Goal: Information Seeking & Learning: Understand process/instructions

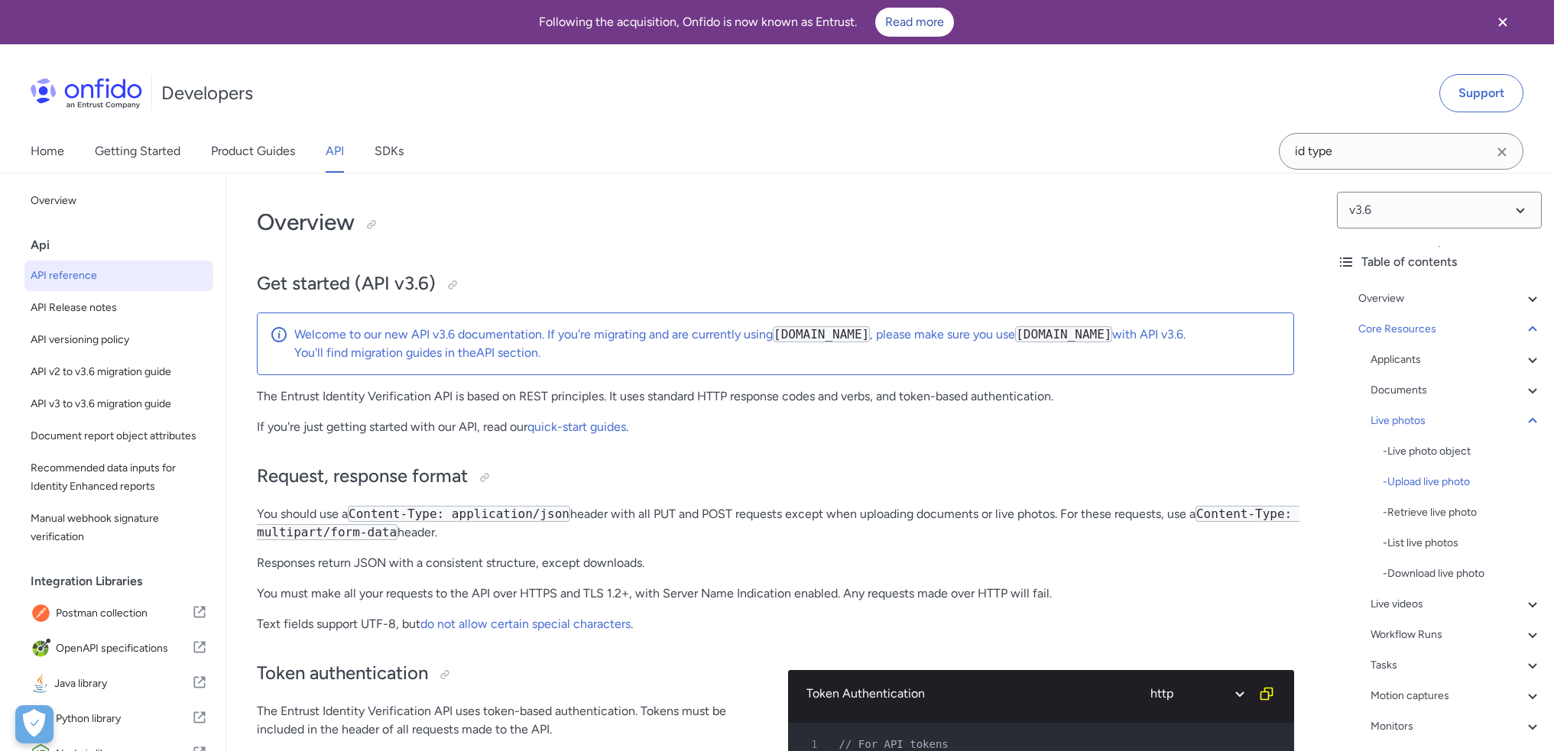
select select "http"
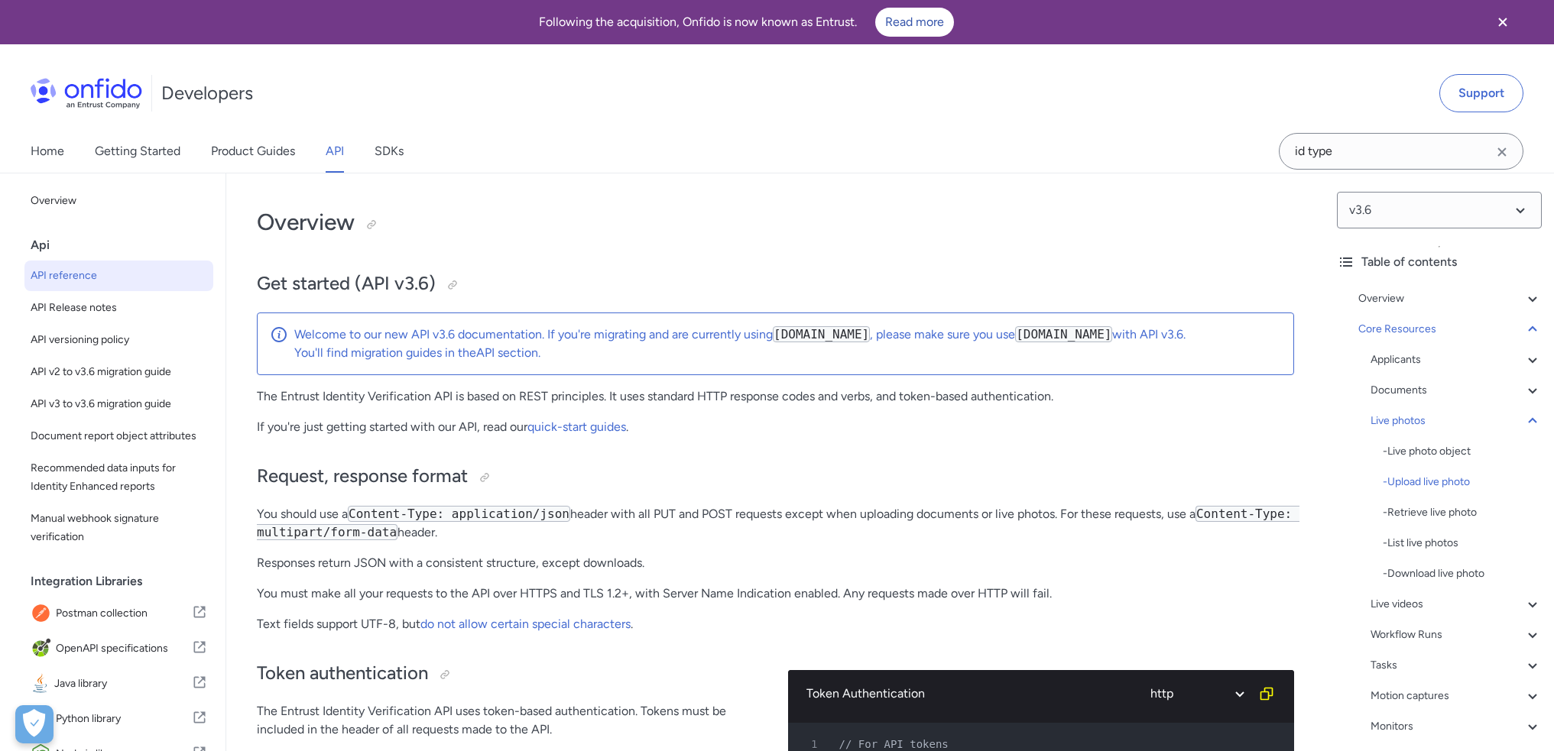
select select "http"
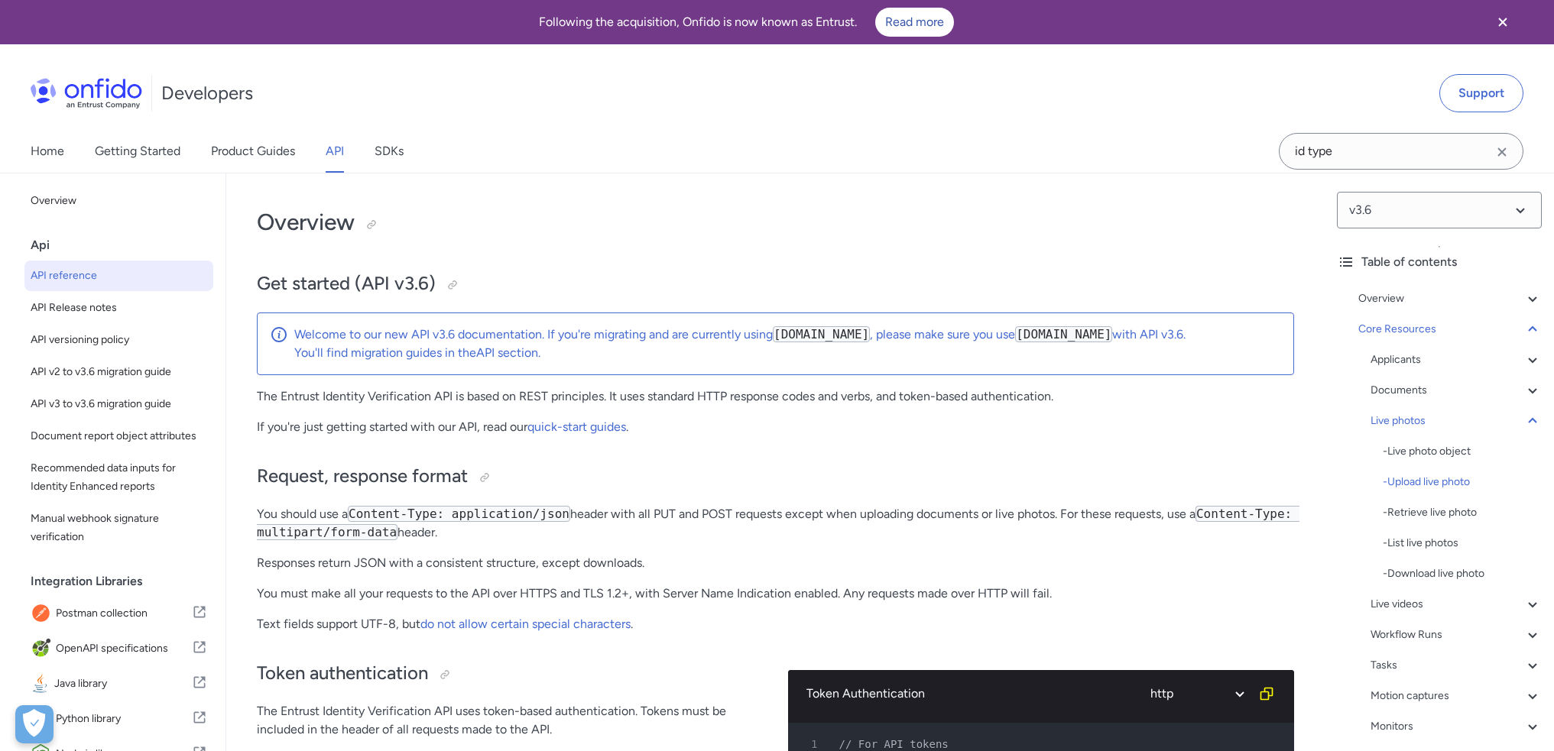
select select "http"
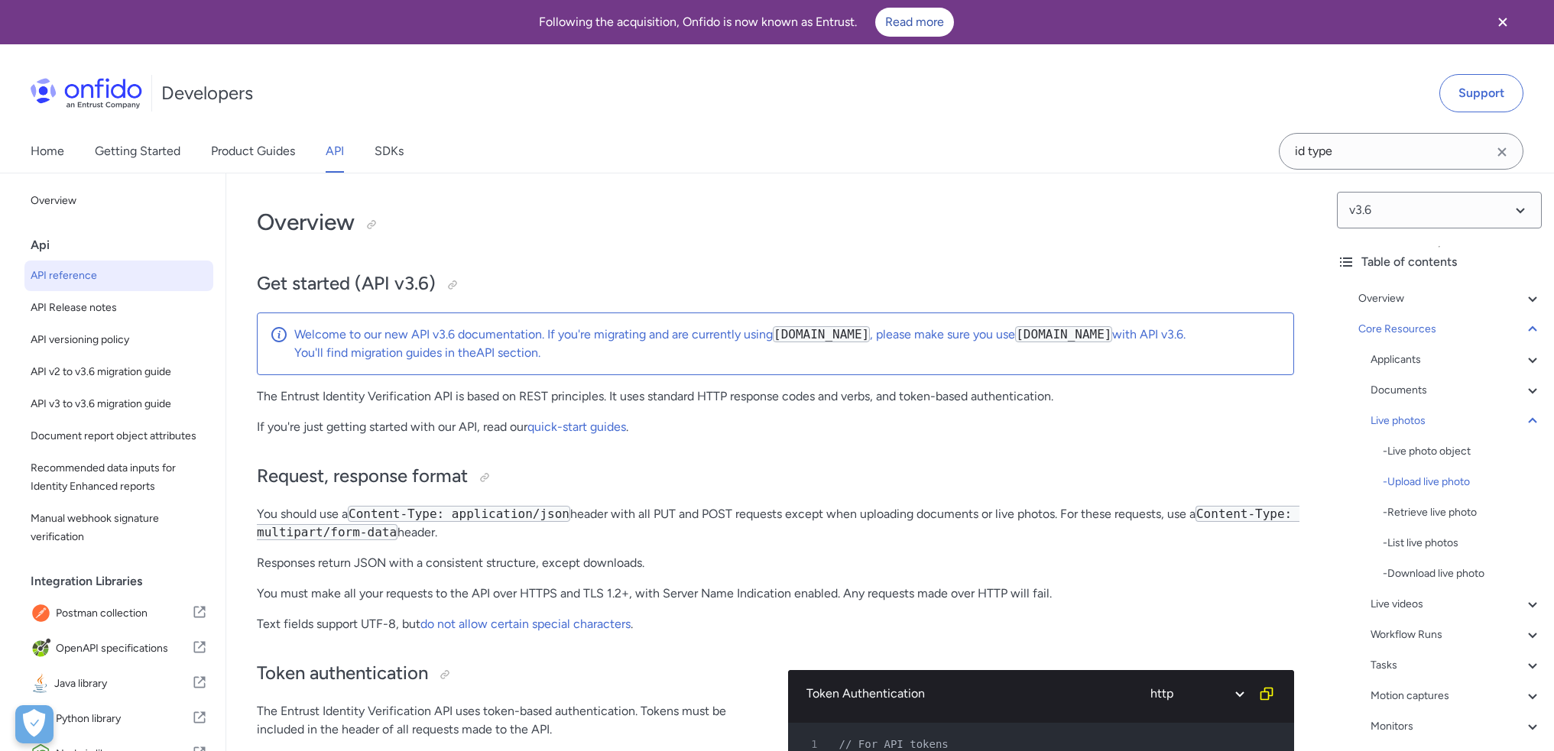
select select "http"
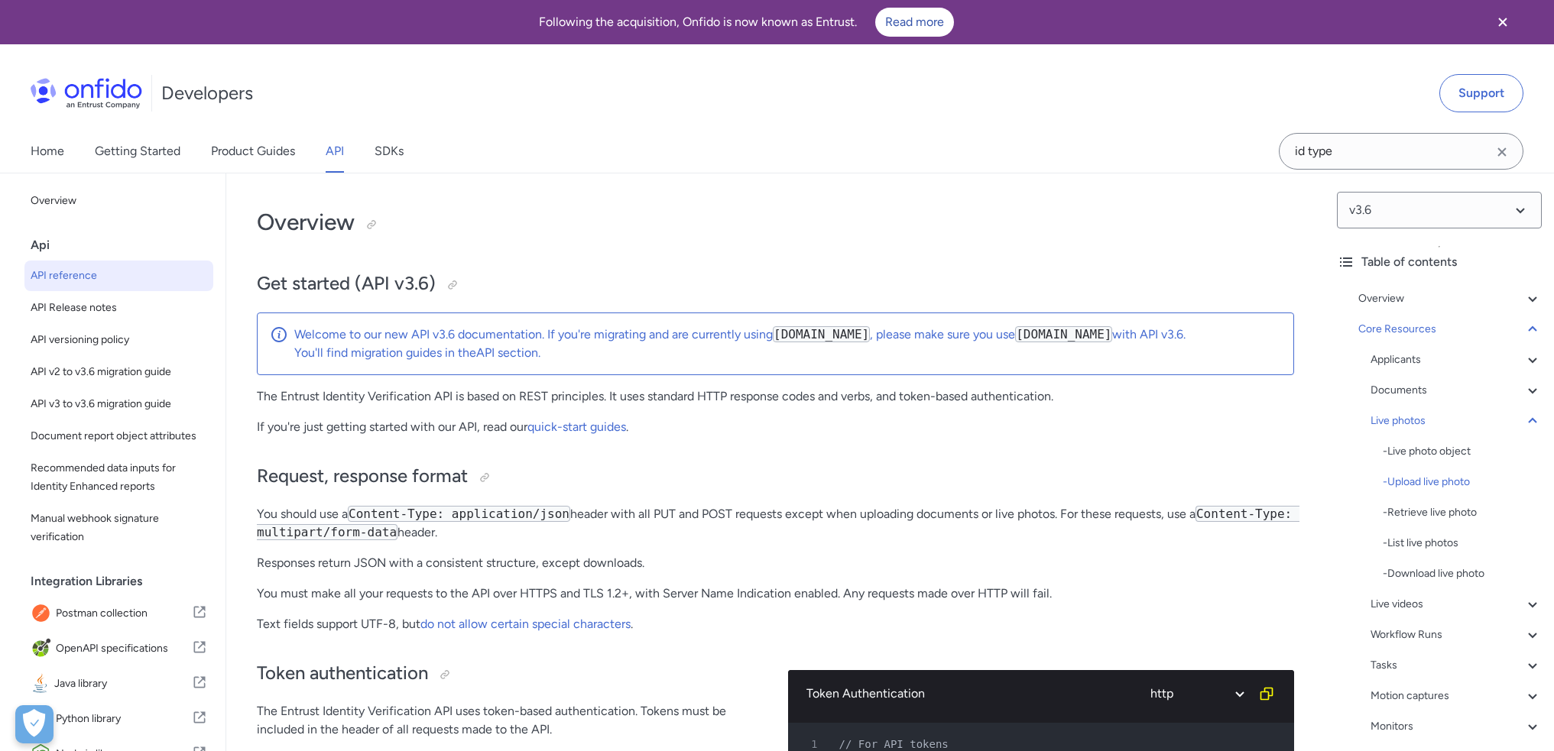
select select "http"
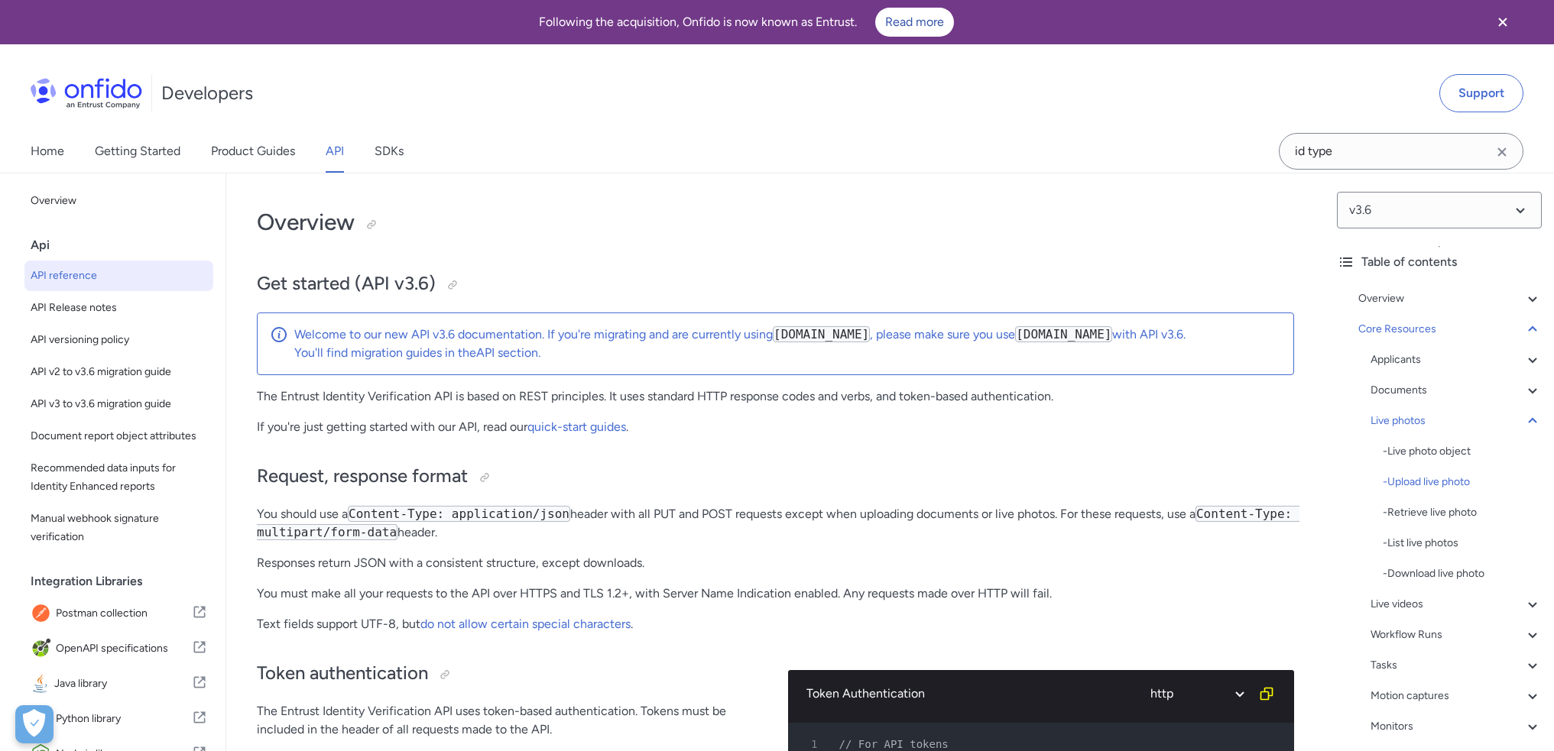
select select "http"
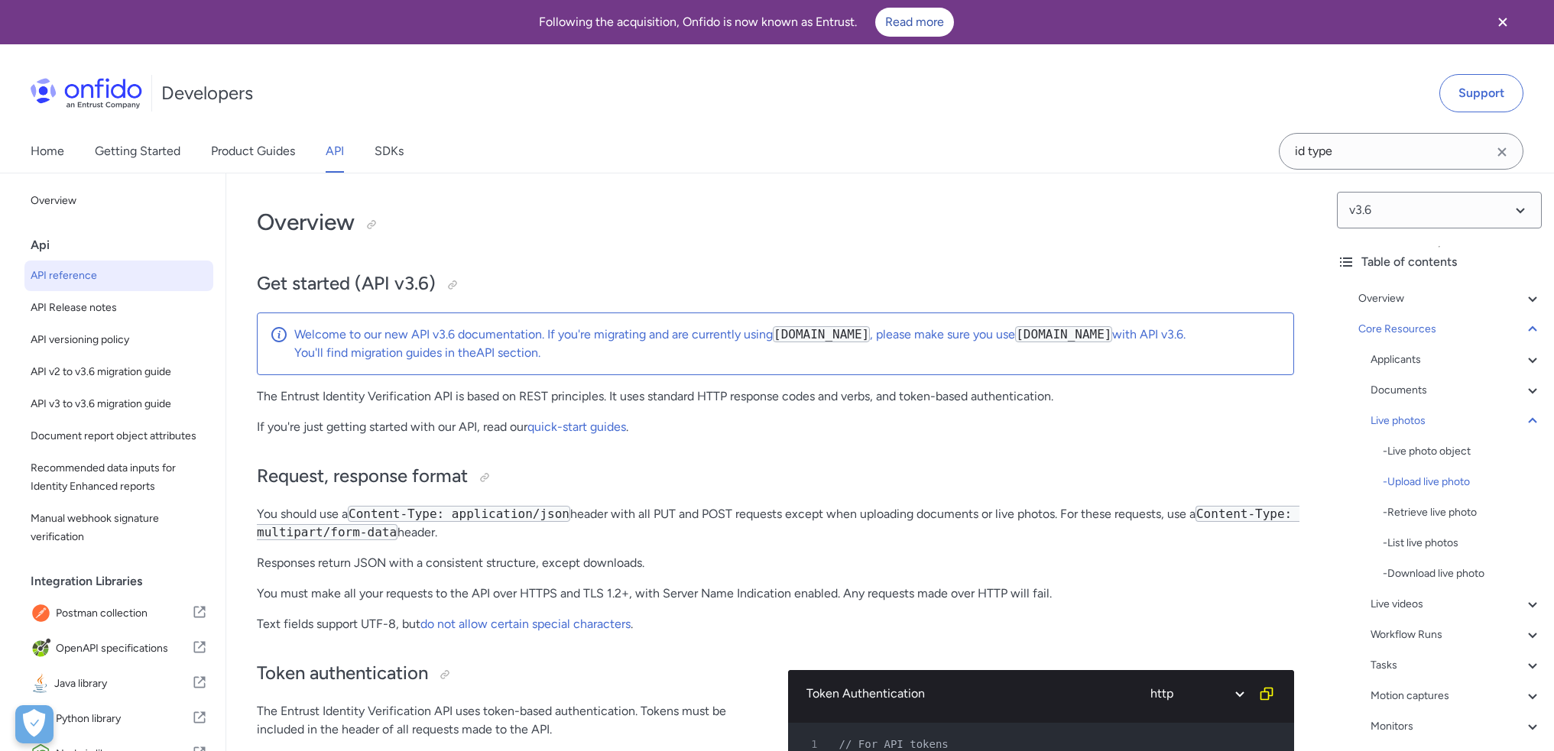
select select "http"
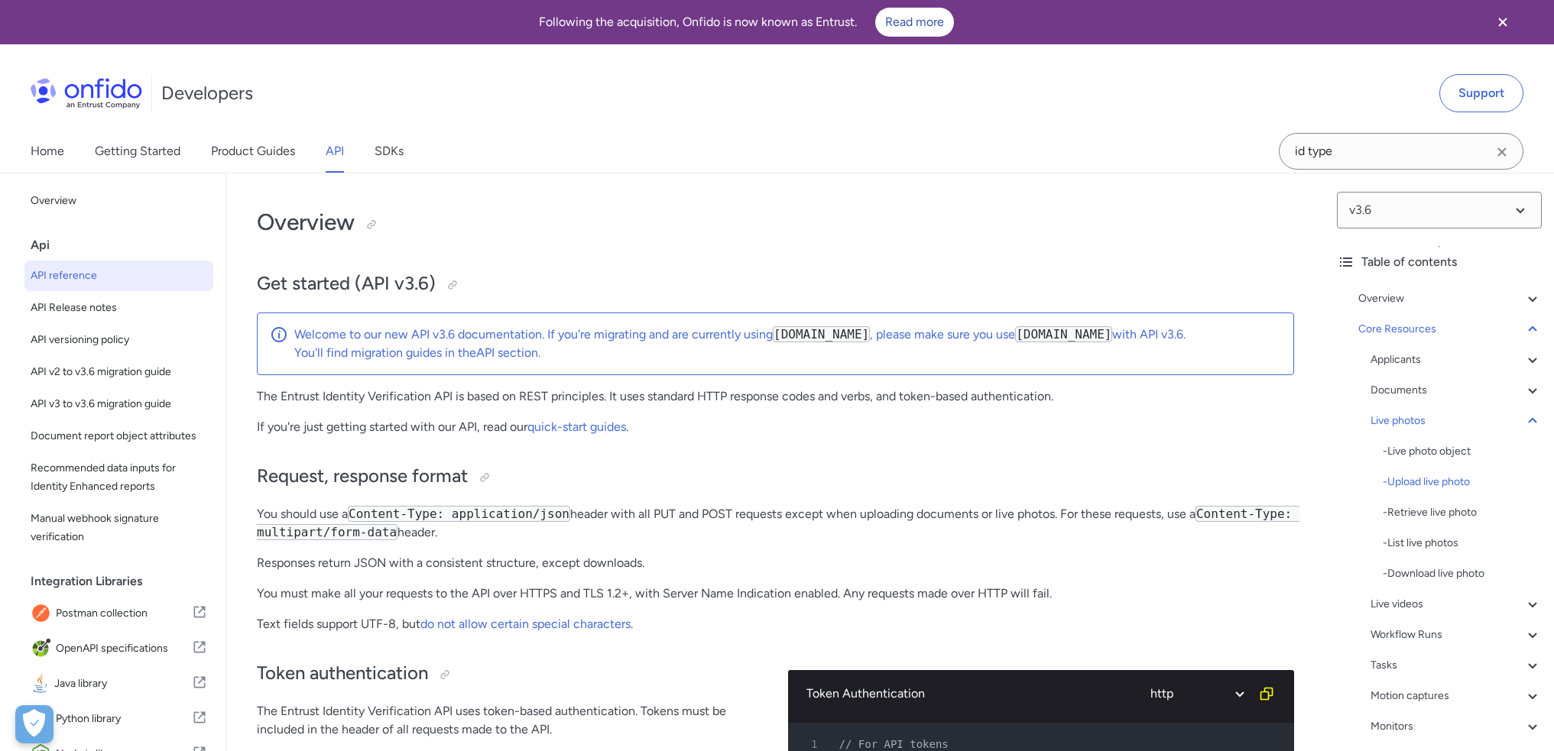
select select "http"
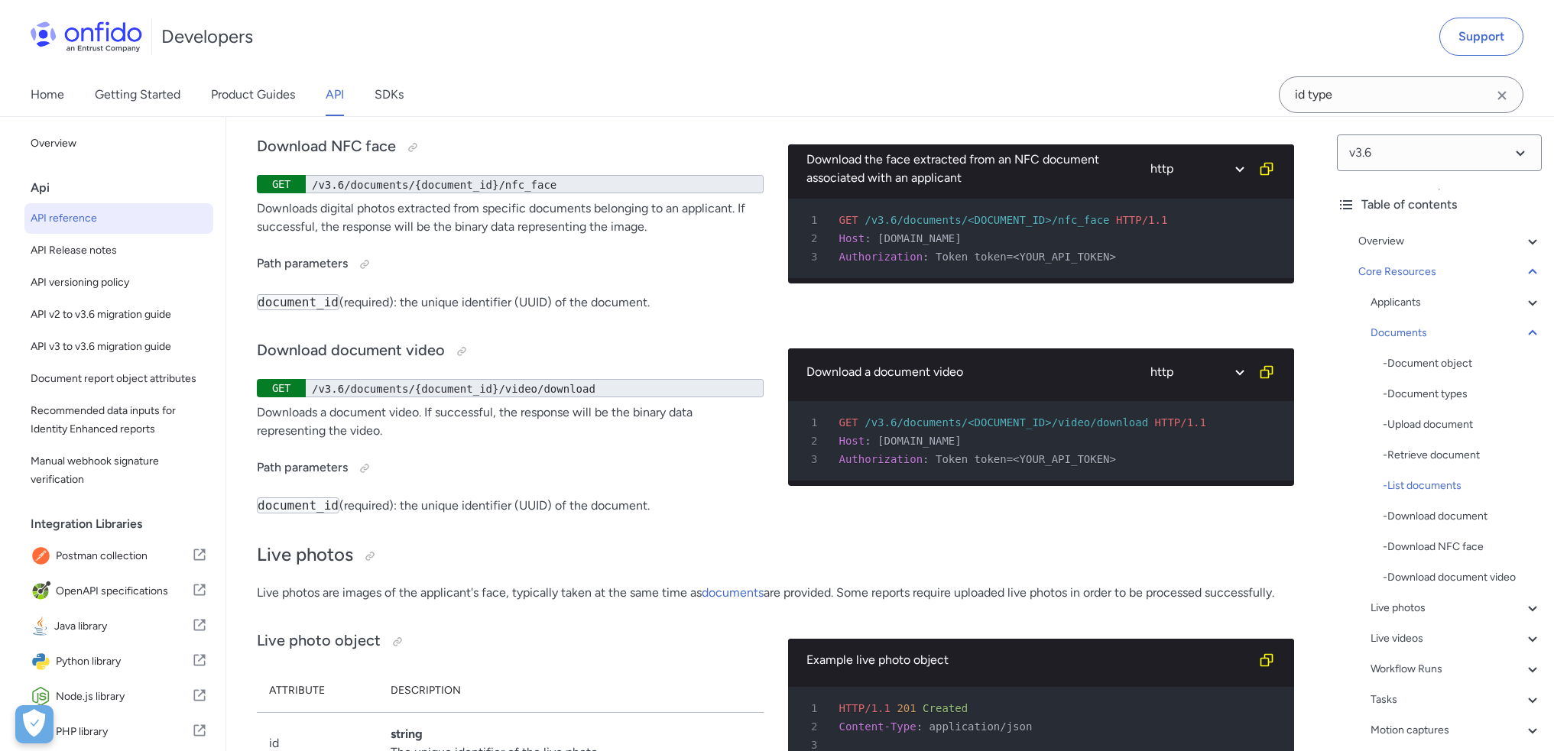
scroll to position [27313, 0]
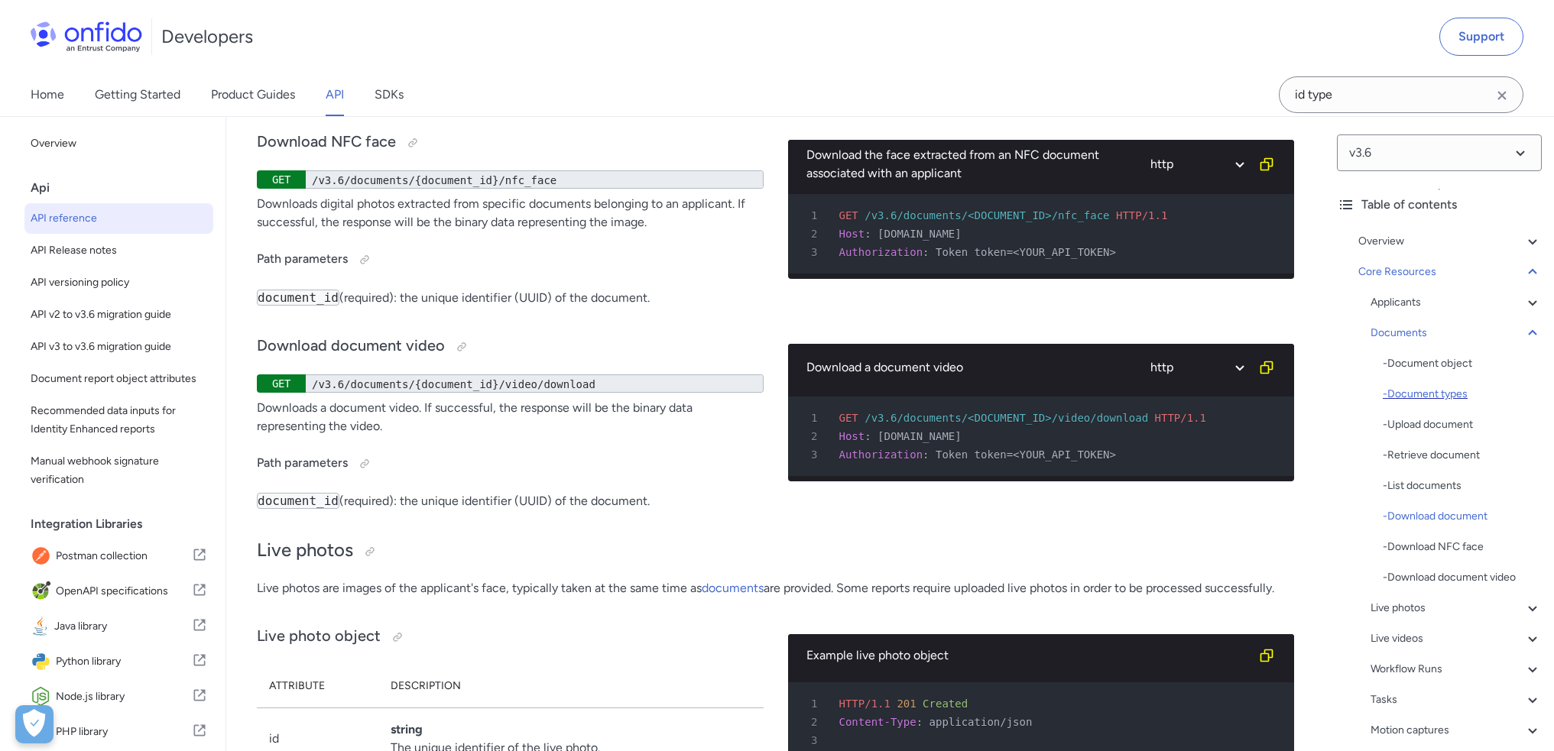
click at [1449, 394] on div "- Document types" at bounding box center [1462, 394] width 159 height 18
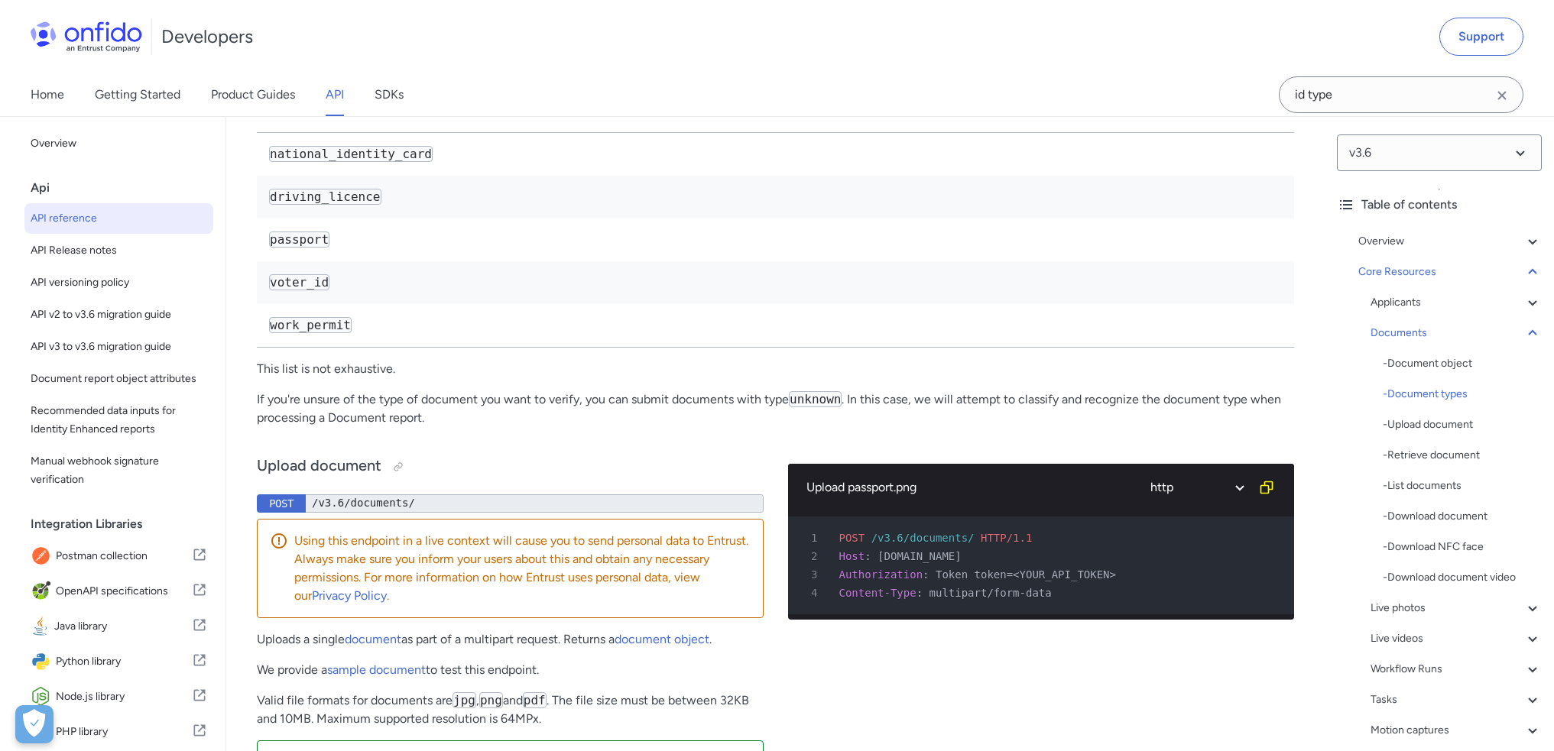
click at [1458, 351] on div "Documents - Document object - Document types - Upload document - Retrieve docum…" at bounding box center [1456, 455] width 171 height 263
click at [1458, 365] on div "- Document object" at bounding box center [1462, 364] width 159 height 18
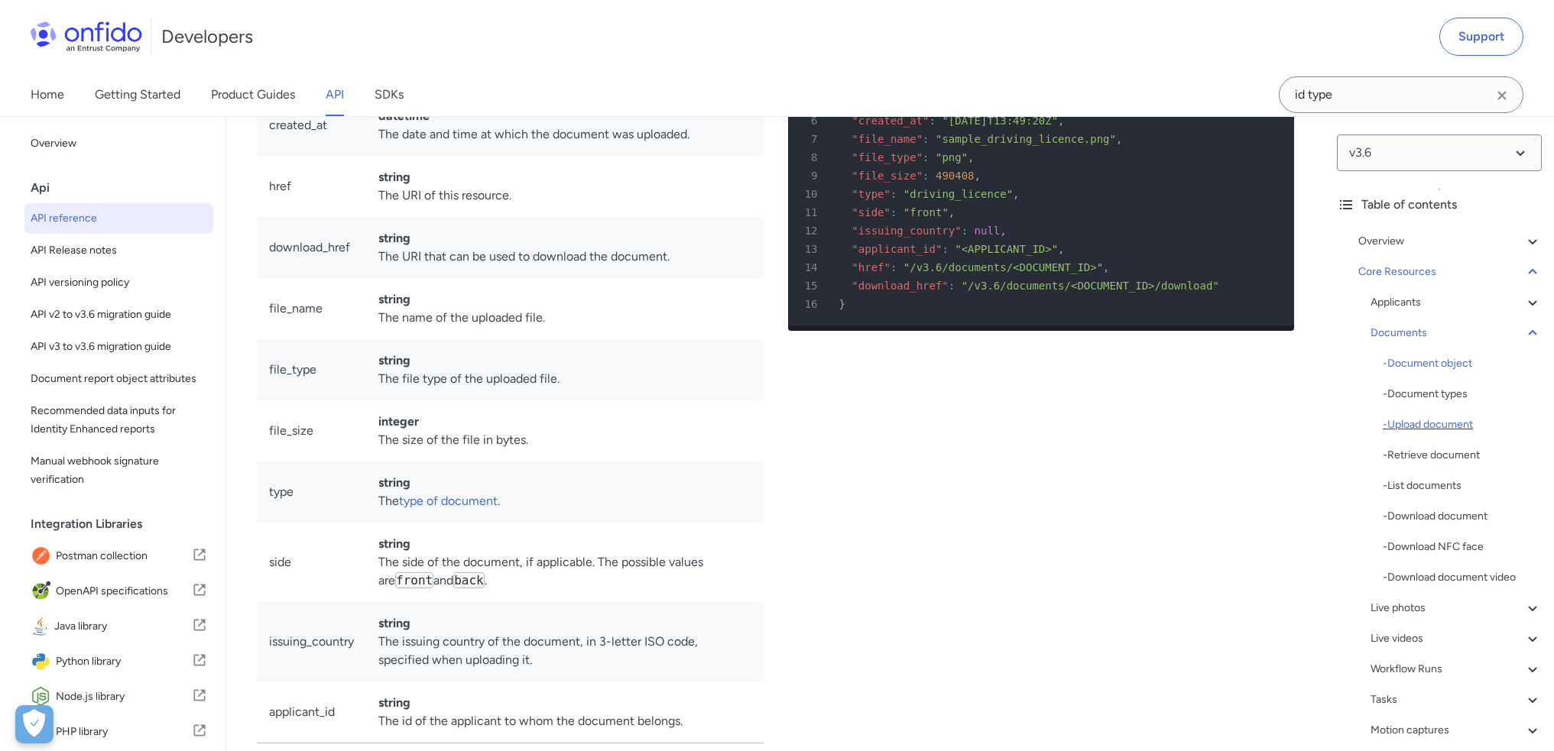
click at [1450, 427] on div "- Upload document" at bounding box center [1462, 425] width 159 height 18
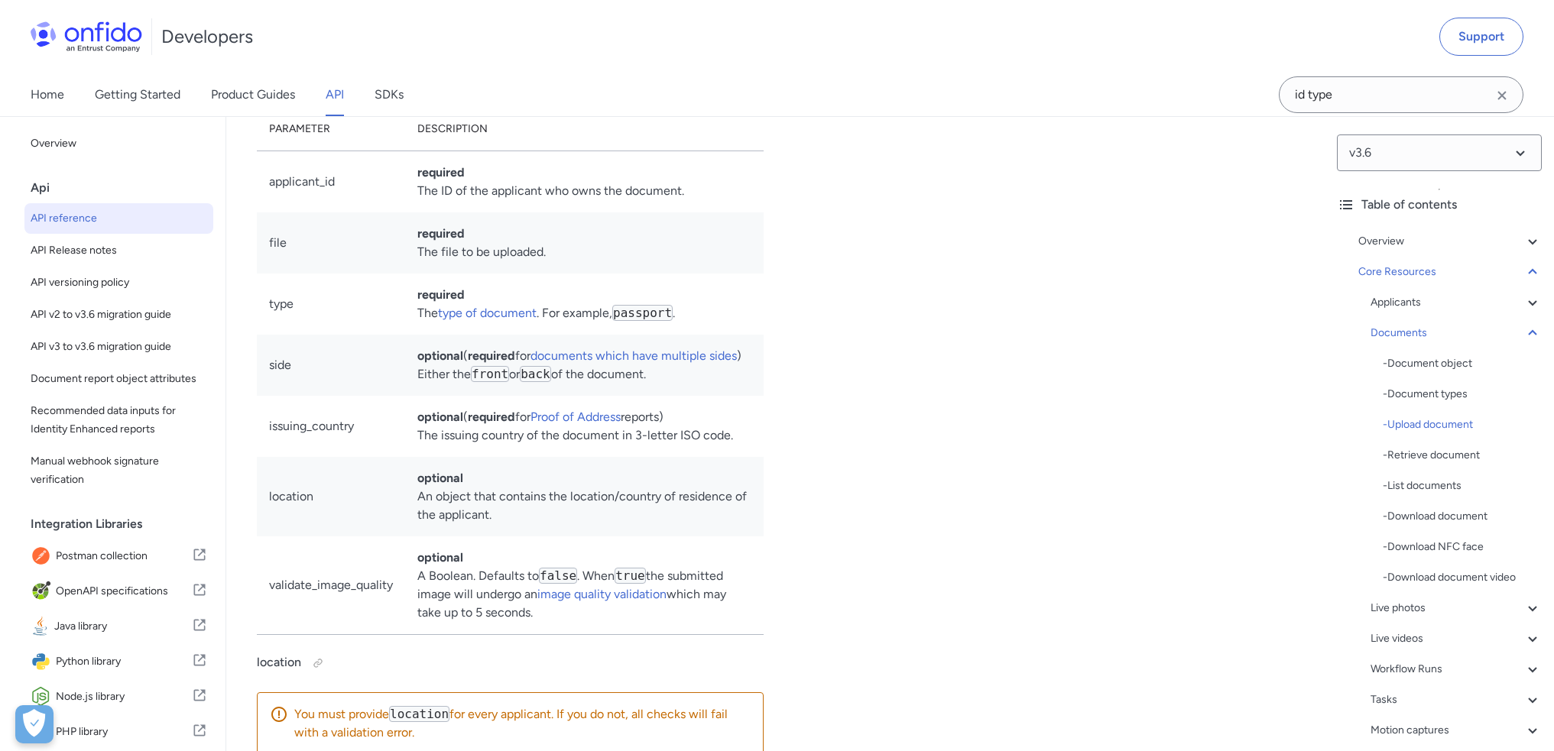
scroll to position [25255, 0]
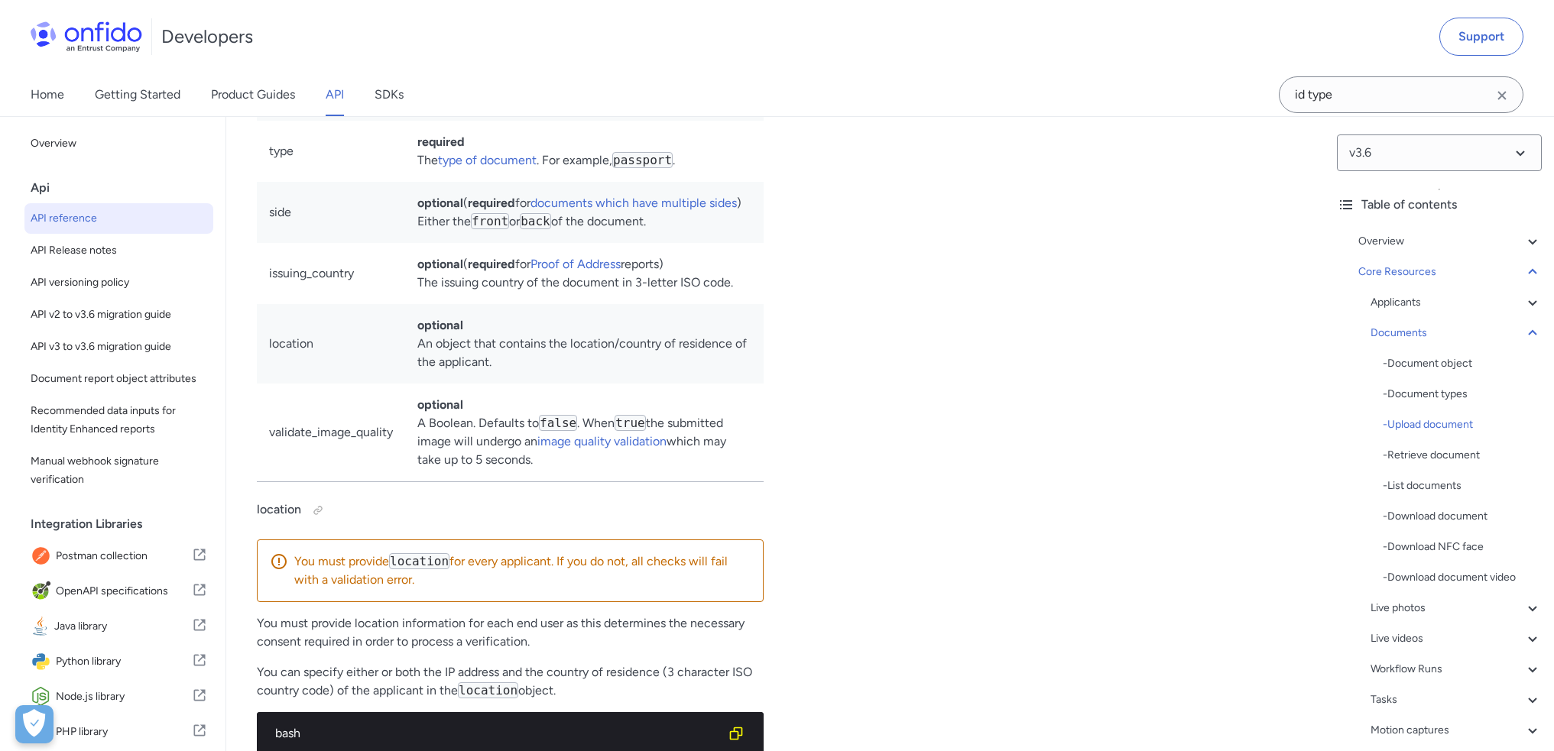
click at [278, 182] on td "type" at bounding box center [331, 151] width 148 height 61
copy td "type"
click at [654, 168] on code "passport" at bounding box center [642, 160] width 60 height 16
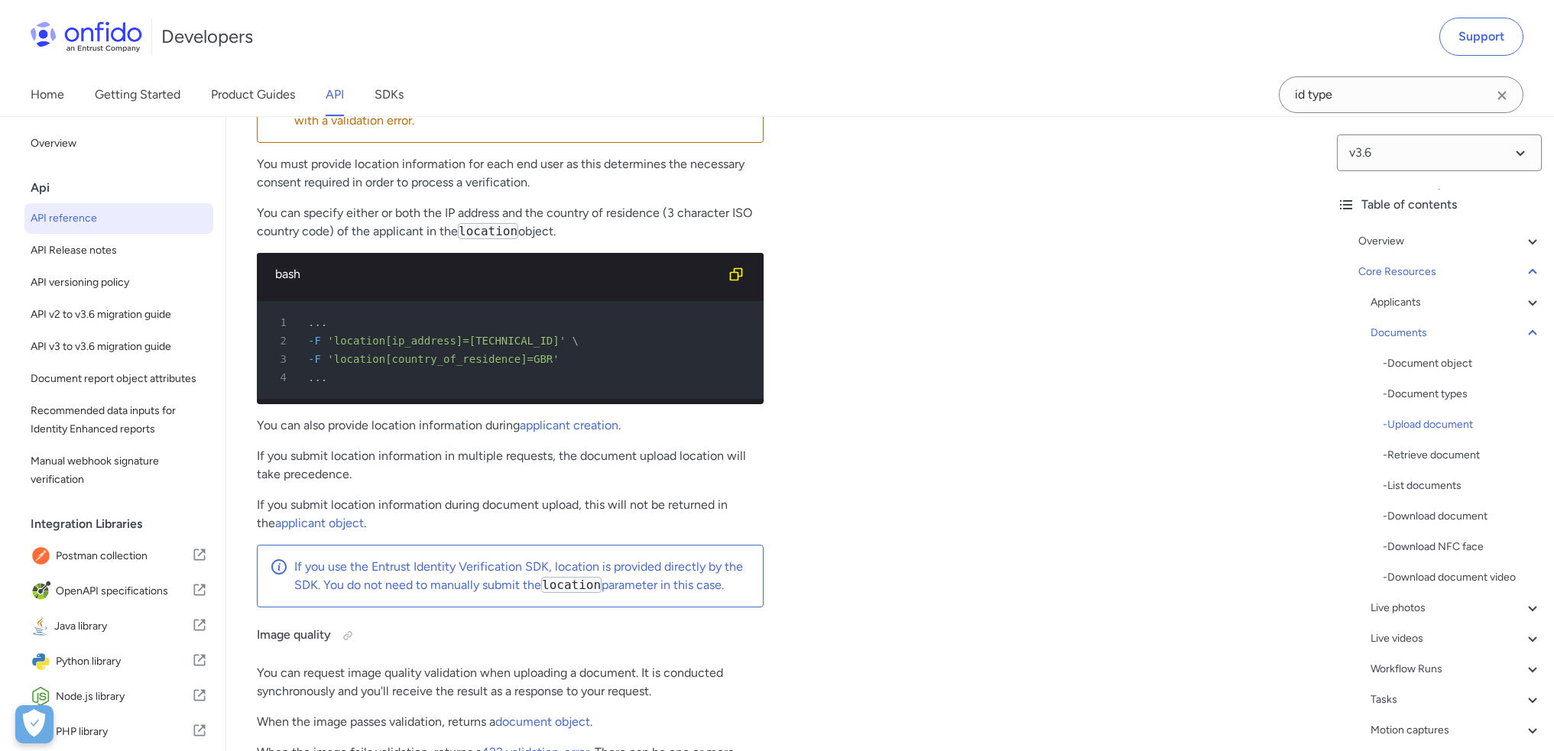
scroll to position [25714, 0]
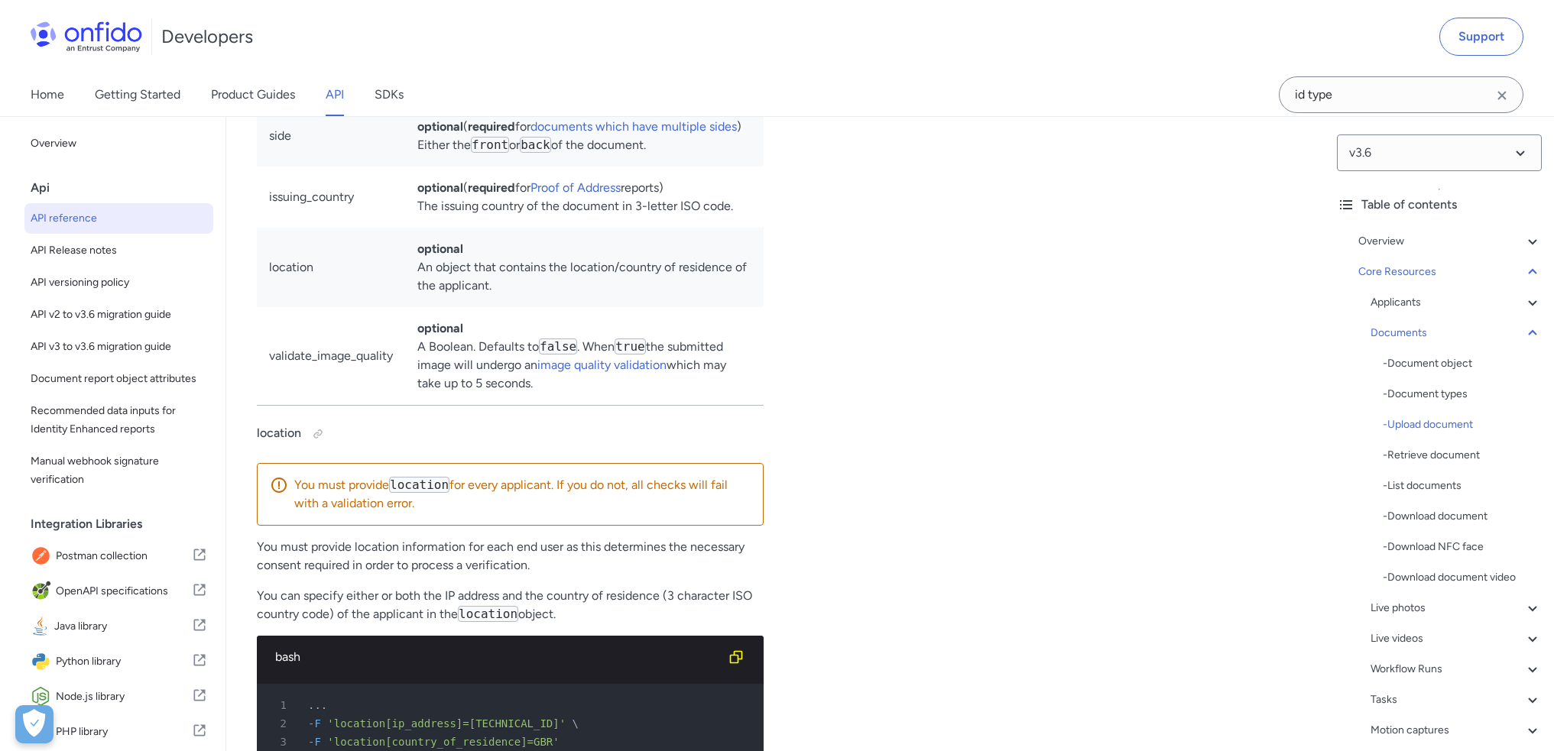
click at [468, 91] on link "type of document" at bounding box center [487, 83] width 99 height 15
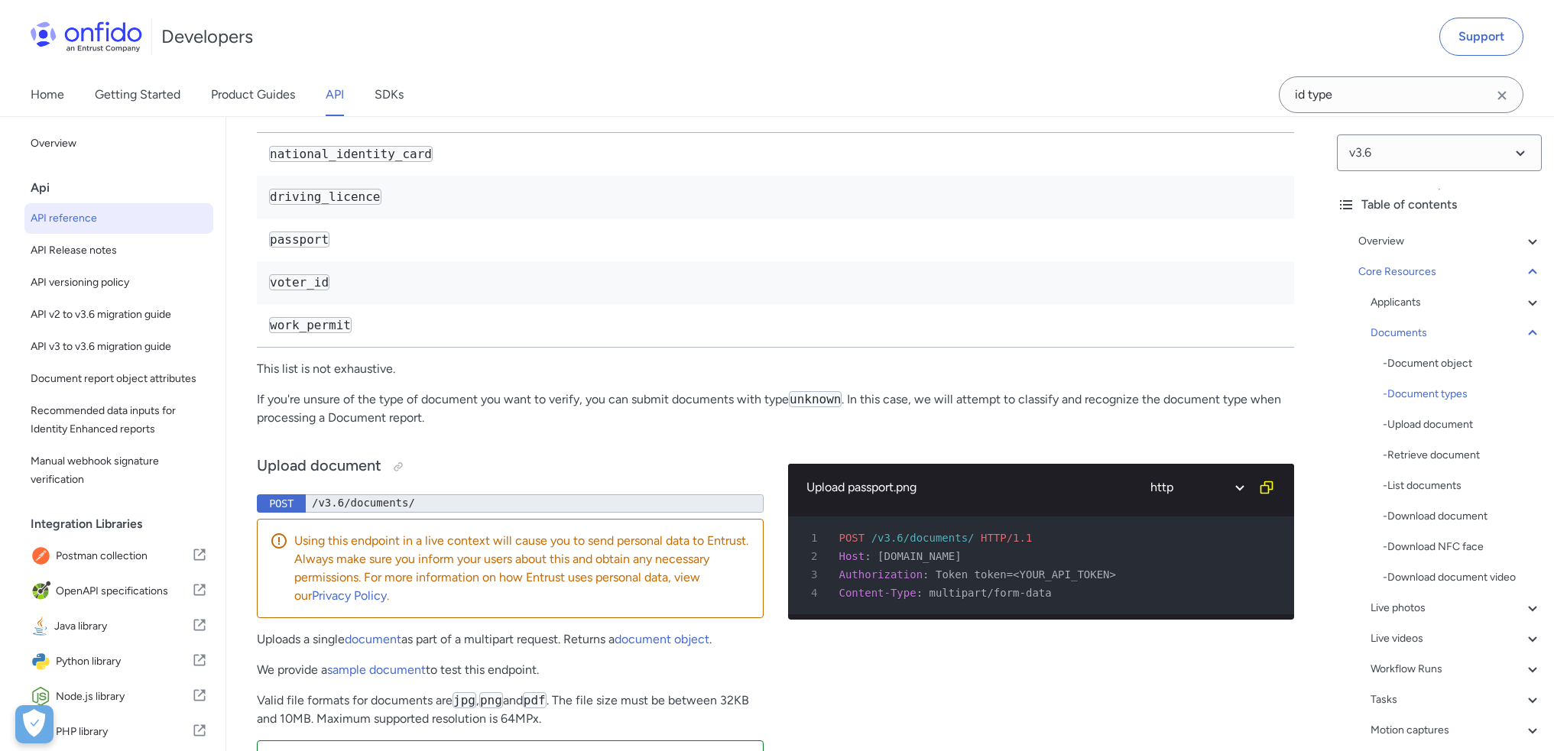
click at [333, 205] on code "driving_licence" at bounding box center [325, 197] width 112 height 16
click at [357, 162] on code "national_identity_card" at bounding box center [351, 154] width 164 height 16
copy code "national_identity_card"
